Goal: Check status

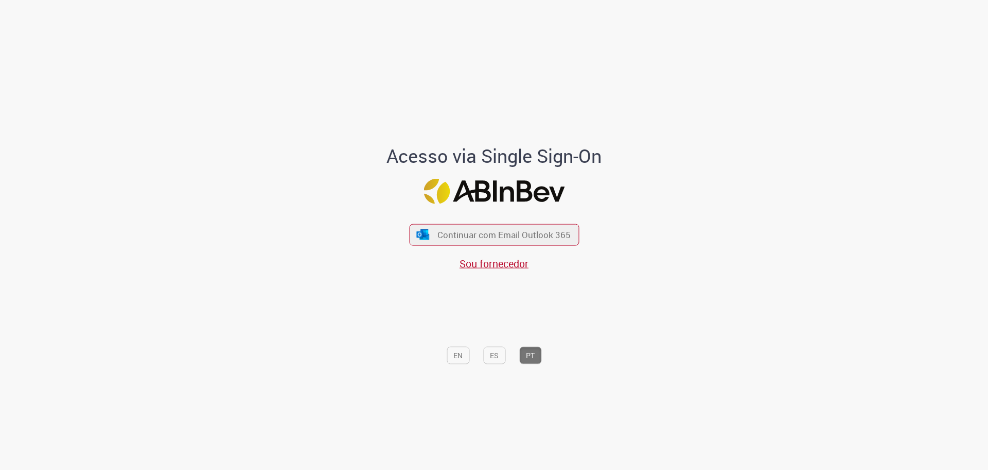
click at [508, 253] on div "Continuar com Email Outlook 365 Sou fornecedor" at bounding box center [494, 241] width 170 height 57
click at [509, 242] on button "Continuar com Email Outlook 365" at bounding box center [494, 234] width 173 height 22
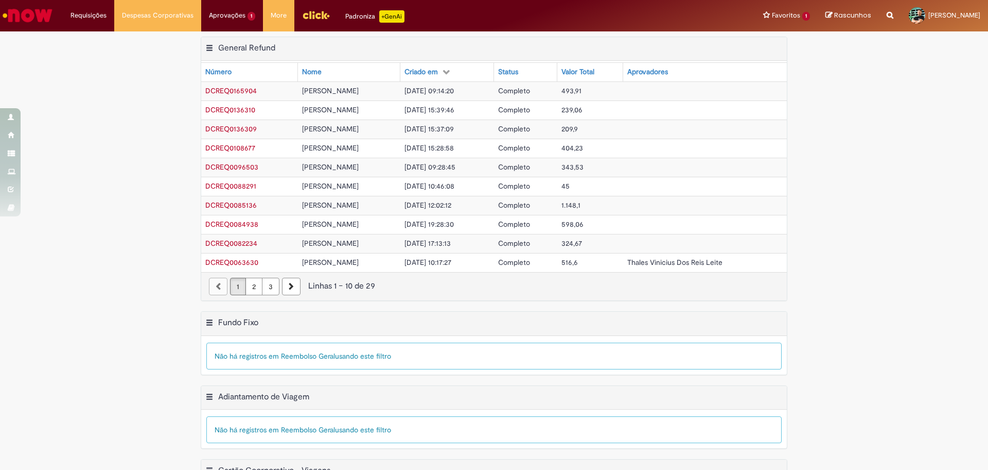
click at [644, 360] on div "Não há registros em Reembolso Geral usando este filtro" at bounding box center [494, 355] width 576 height 27
